Goal: Transaction & Acquisition: Purchase product/service

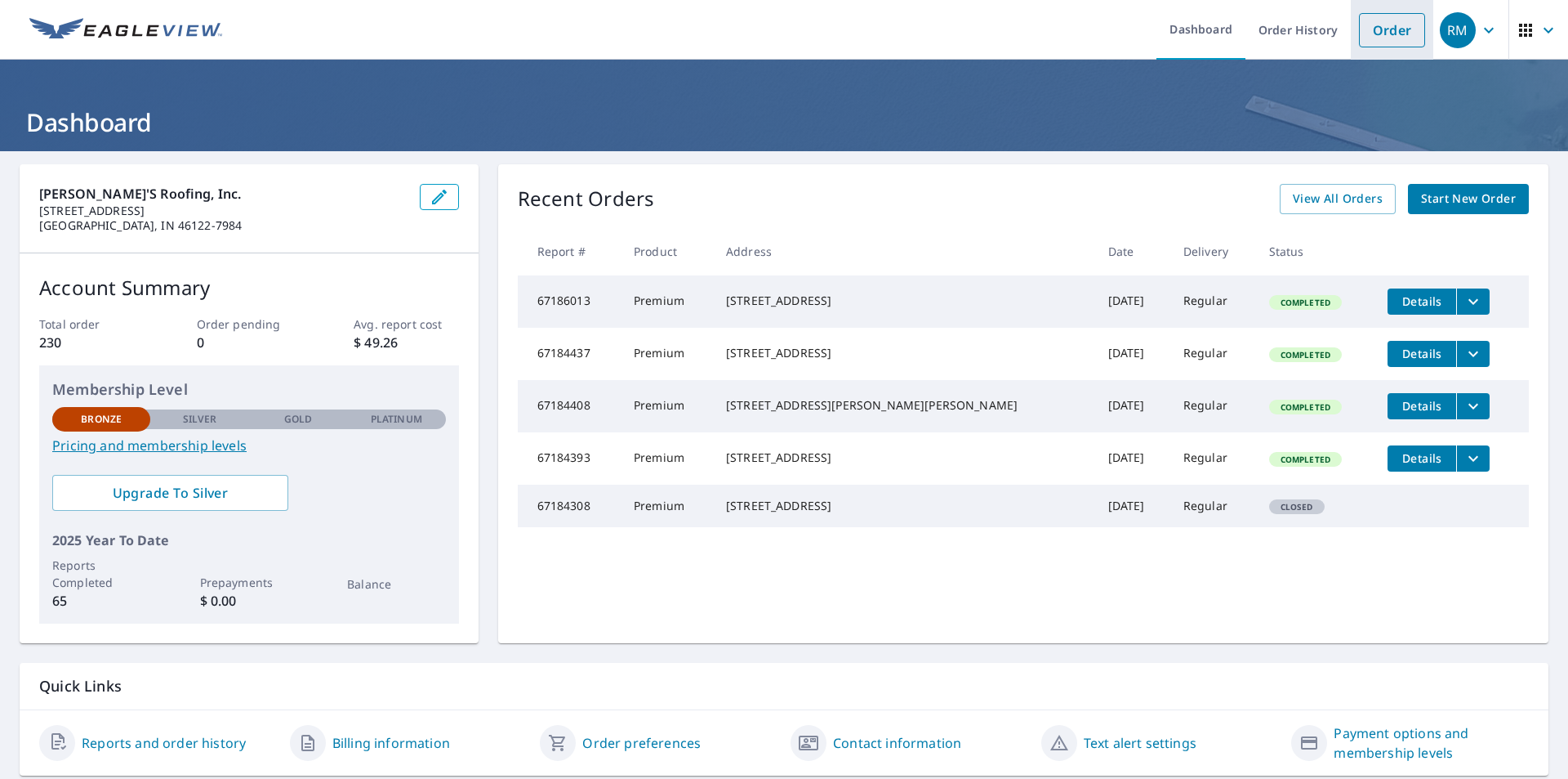
click at [1365, 27] on link "Order" at bounding box center [1392, 31] width 66 height 35
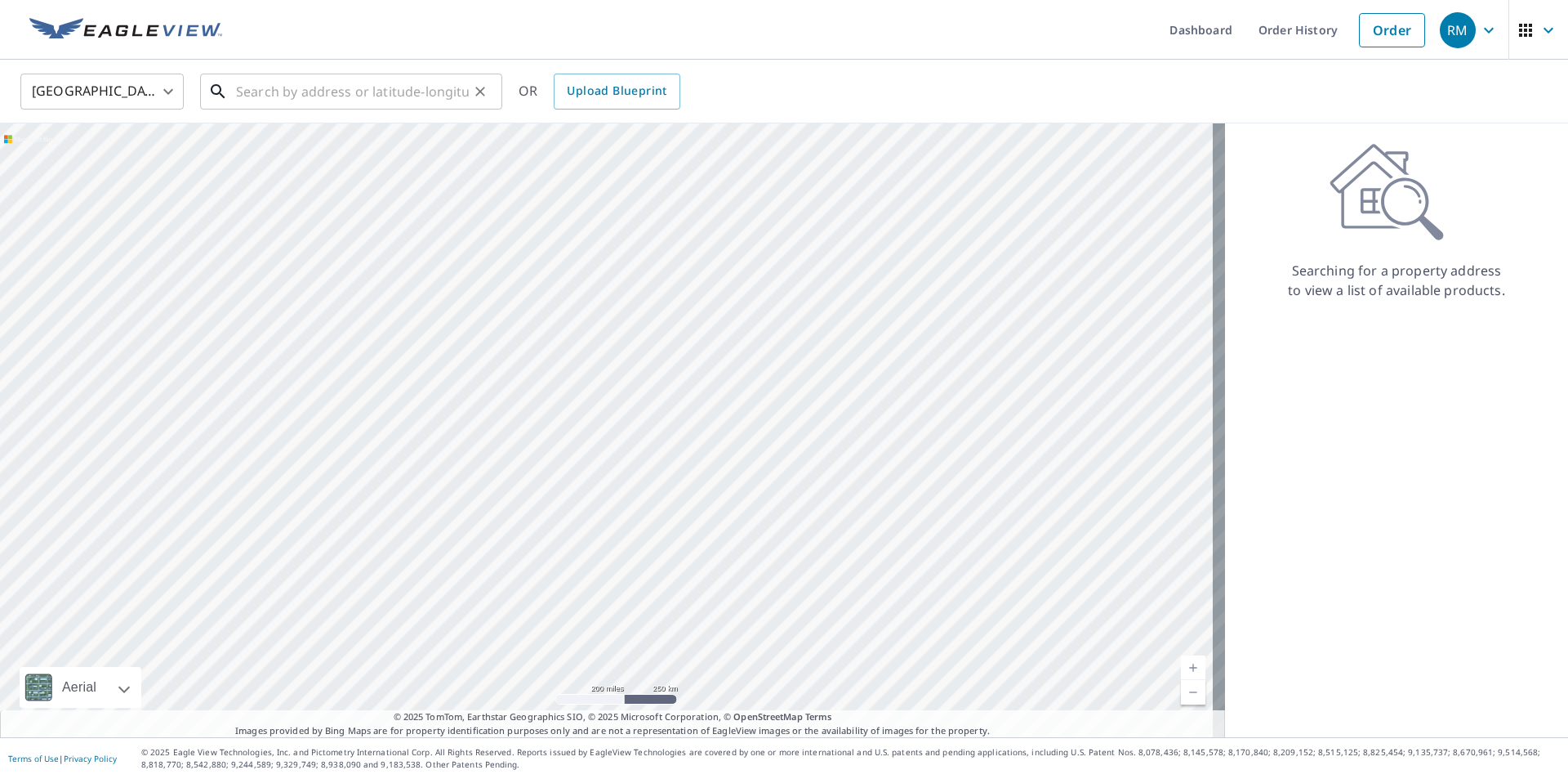
click at [307, 91] on input "text" at bounding box center [352, 91] width 233 height 46
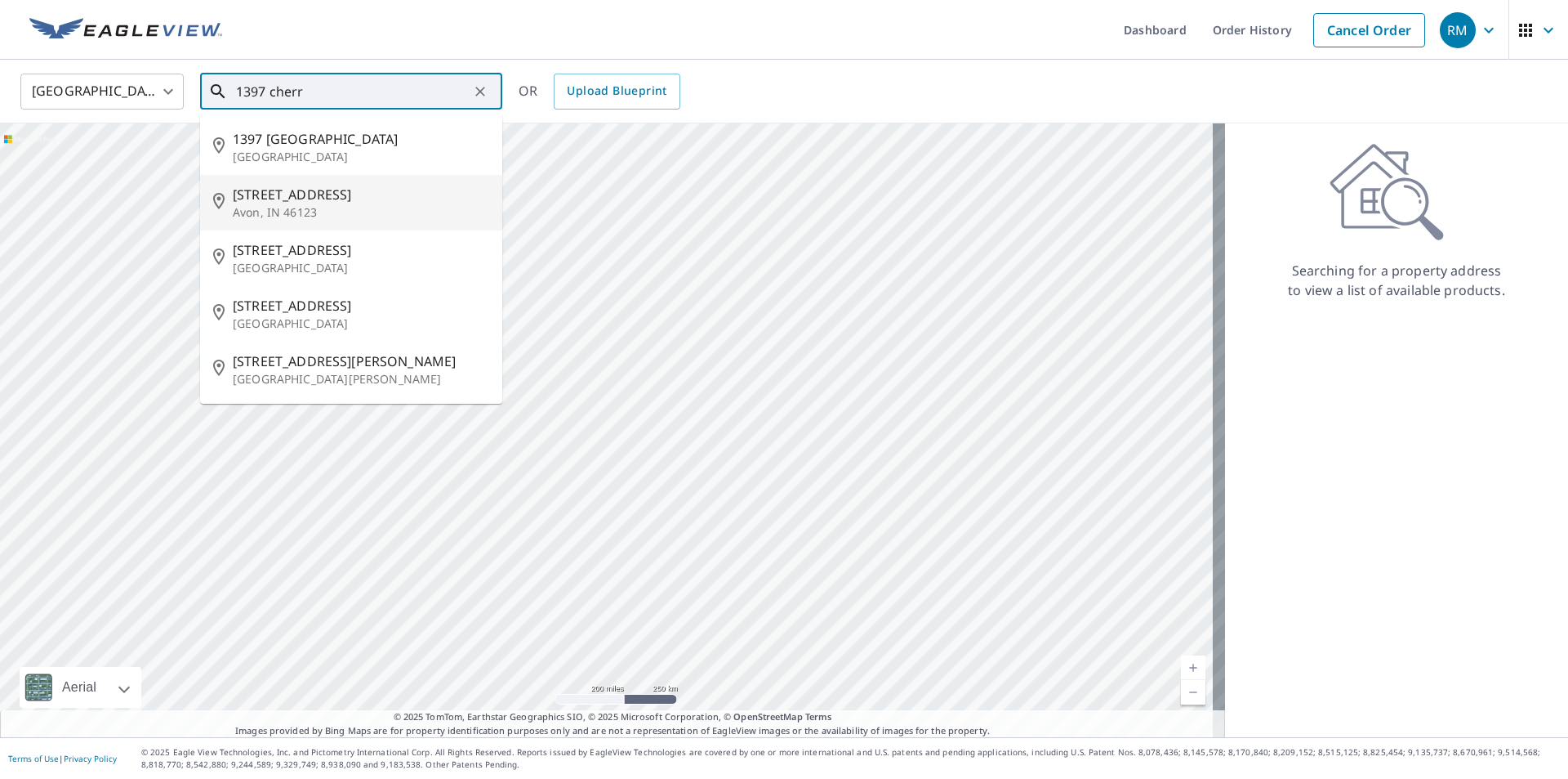
click at [307, 197] on span "[STREET_ADDRESS]" at bounding box center [361, 195] width 256 height 19
type input "[STREET_ADDRESS]"
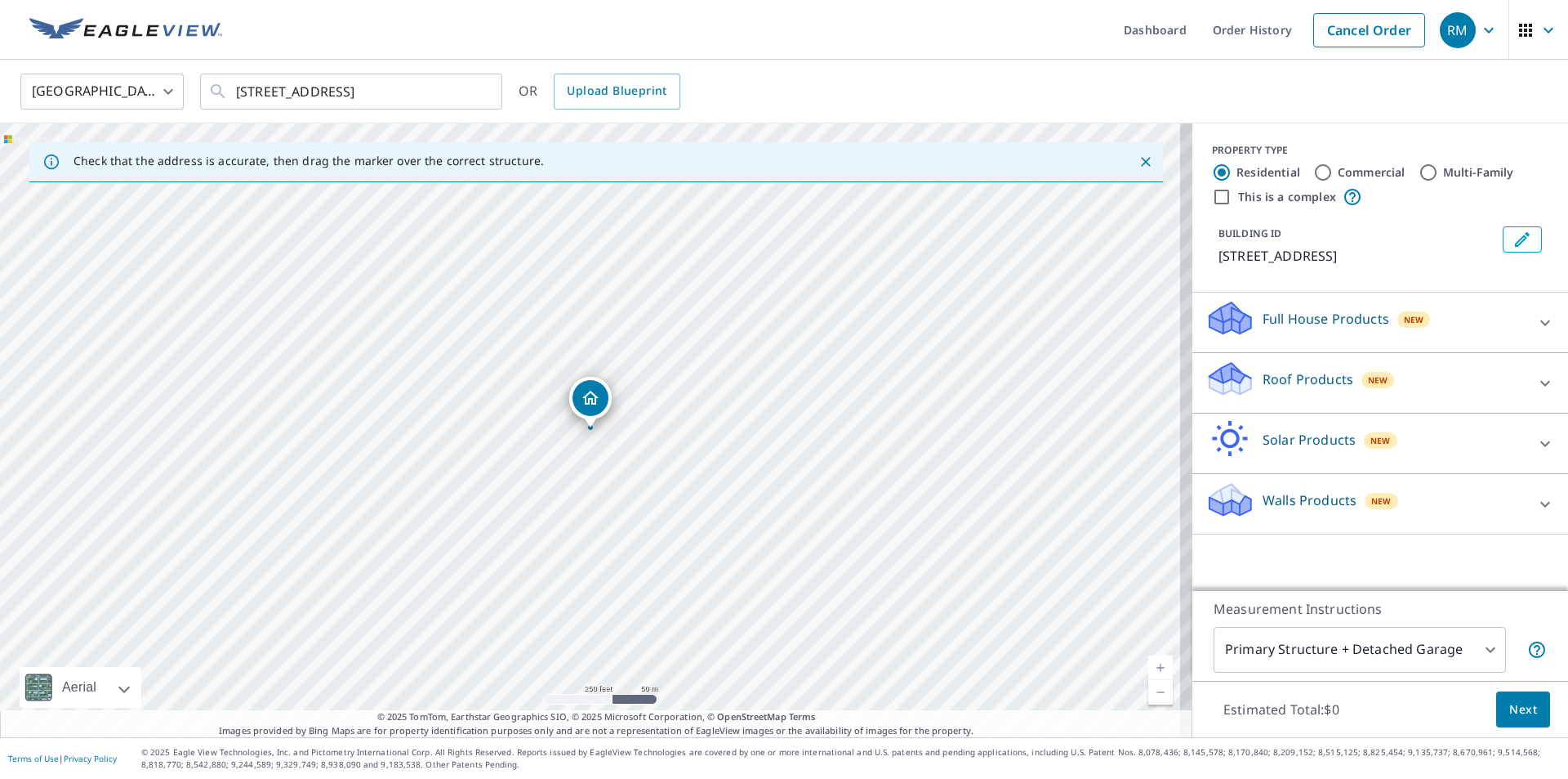
click at [1289, 387] on p "Roof Products" at bounding box center [1308, 379] width 90 height 19
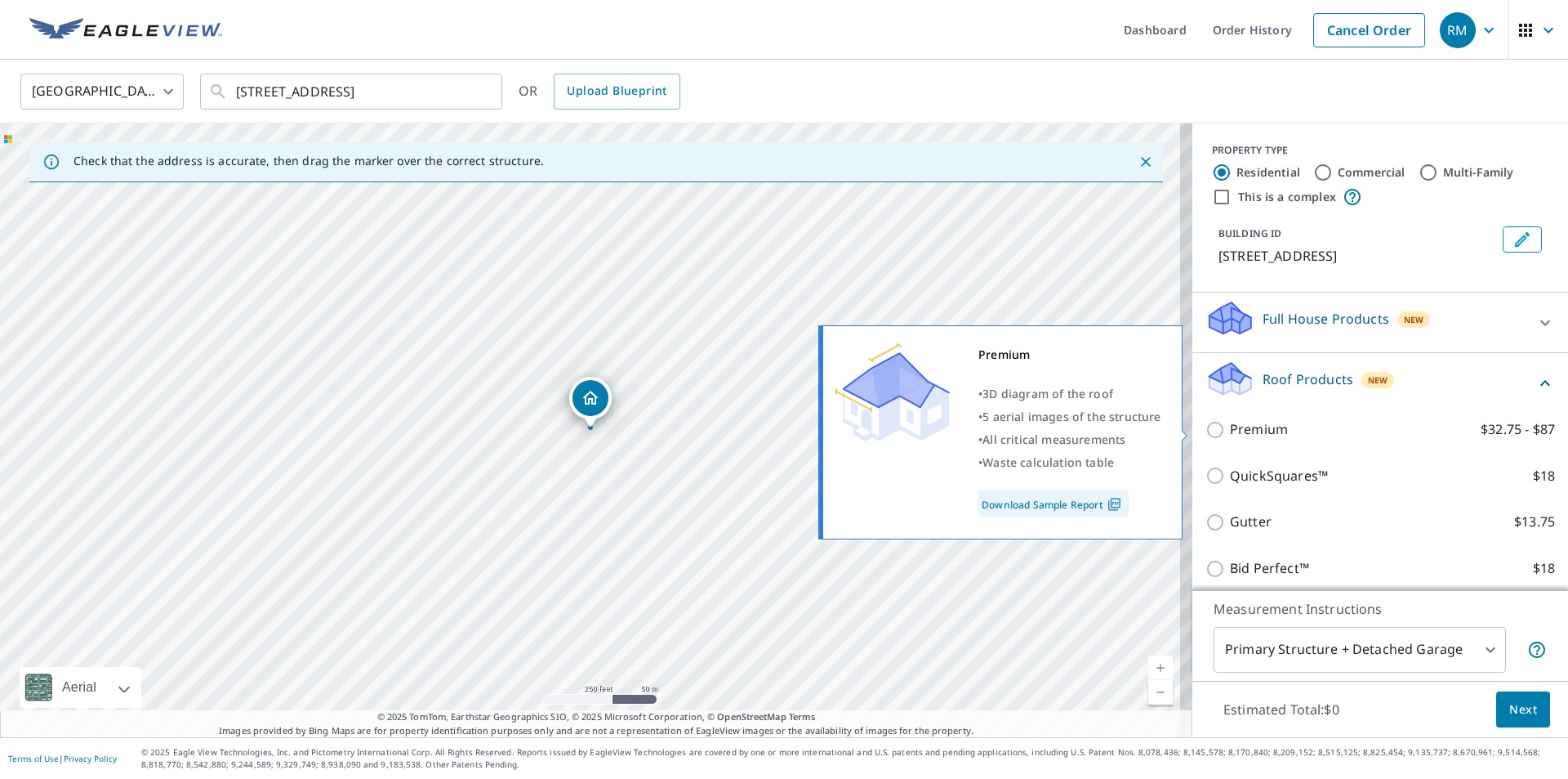
click at [1237, 428] on p "Premium" at bounding box center [1259, 428] width 58 height 20
click at [1230, 428] on input "Premium $32.75 - $87" at bounding box center [1218, 429] width 24 height 19
checkbox input "true"
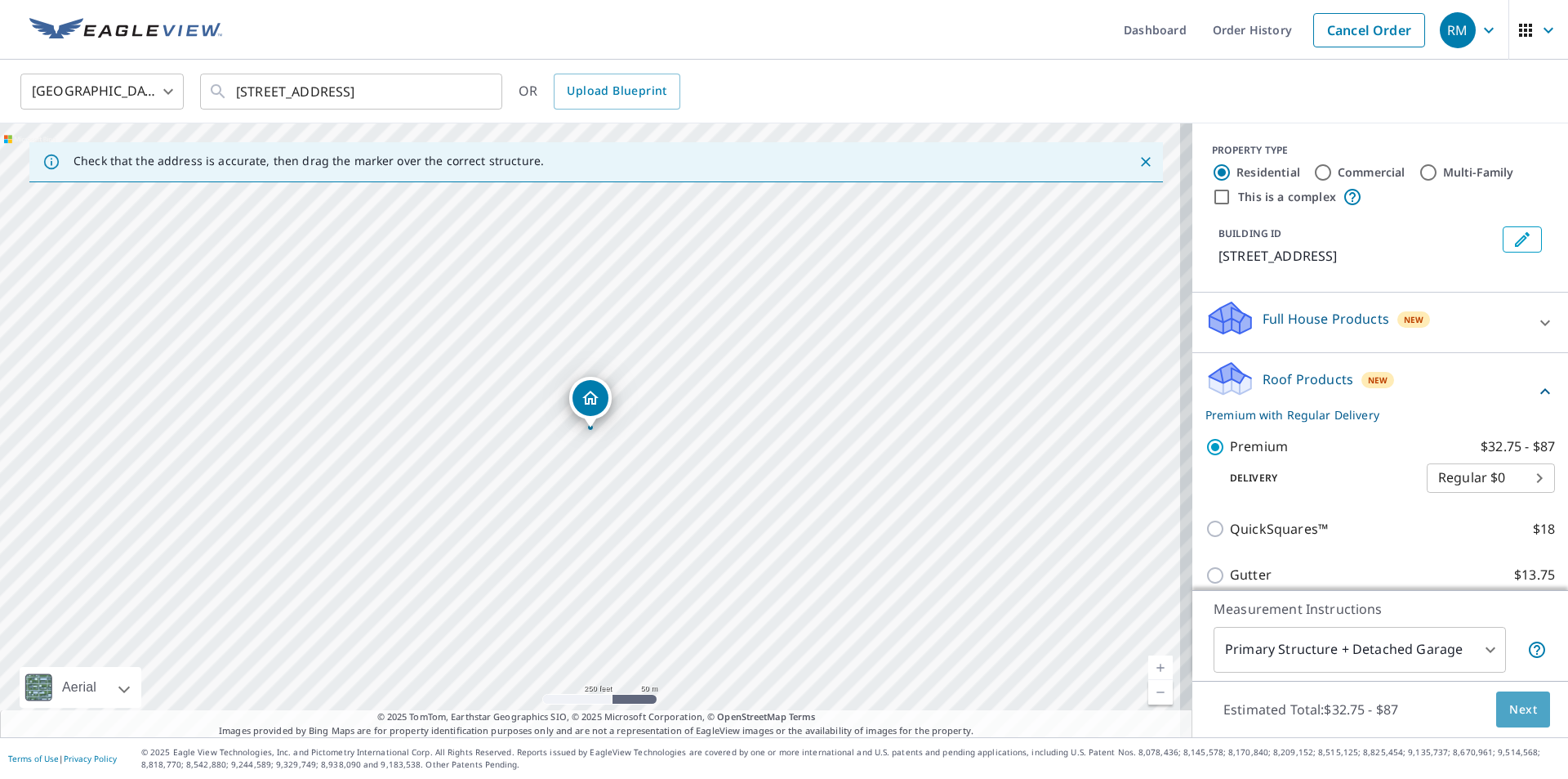
click at [1514, 713] on span "Next" at bounding box center [1523, 709] width 28 height 20
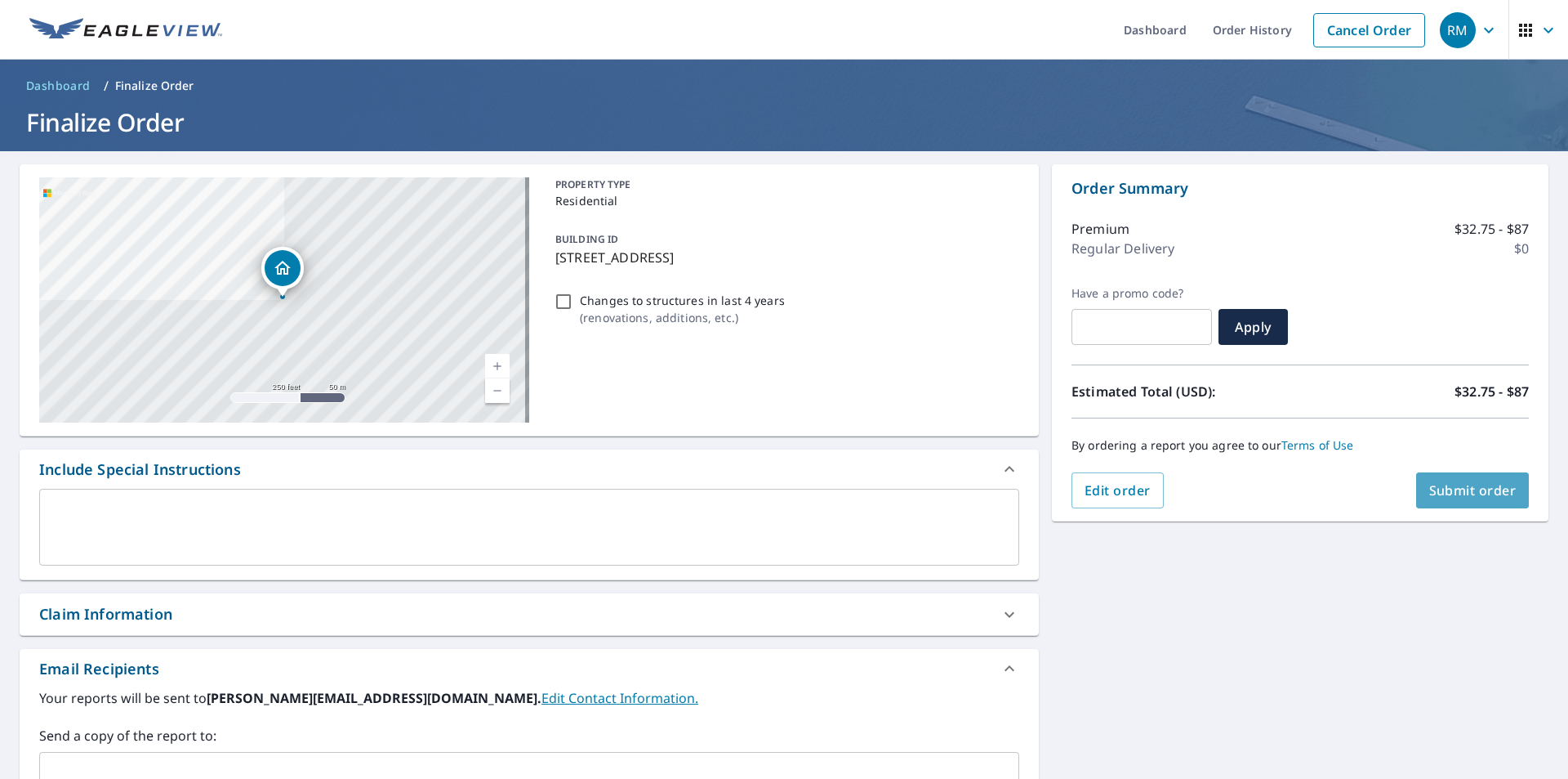
click at [1478, 486] on span "Submit order" at bounding box center [1473, 490] width 88 height 18
